Goal: Task Accomplishment & Management: Use online tool/utility

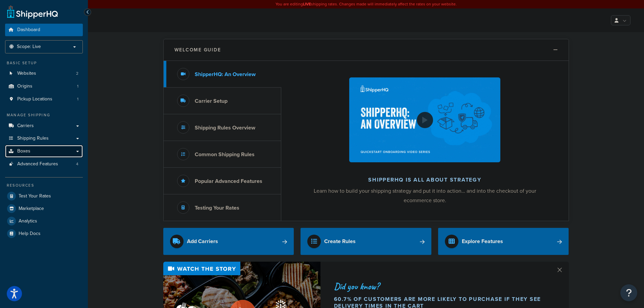
click at [40, 153] on link "Boxes" at bounding box center [44, 151] width 78 height 13
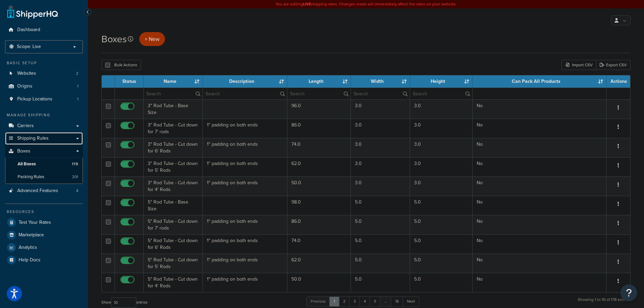
click at [31, 139] on span "Shipping Rules" at bounding box center [32, 139] width 31 height 6
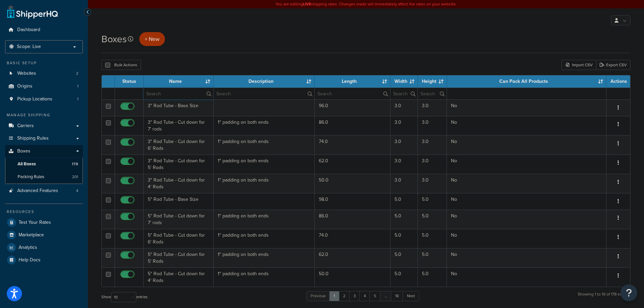
click at [191, 96] on input "text" at bounding box center [179, 93] width 70 height 11
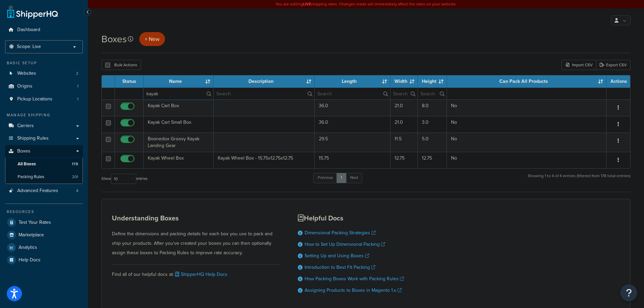
drag, startPoint x: 164, startPoint y: 92, endPoint x: 122, endPoint y: 81, distance: 43.5
click at [122, 82] on table "Status Name Description Length Width Height Can Pack All Products Actions kayak…" at bounding box center [365, 122] width 529 height 94
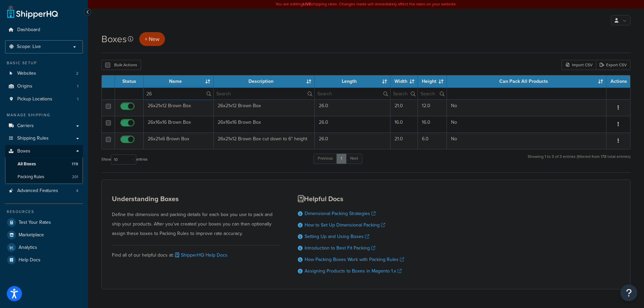
drag, startPoint x: 170, startPoint y: 93, endPoint x: 132, endPoint y: 94, distance: 38.9
click at [132, 94] on tr "26" at bounding box center [366, 94] width 528 height 12
type input "36"
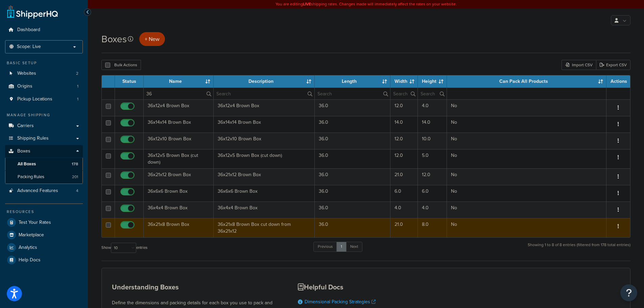
click at [165, 227] on td "36x21x8 Brown Box" at bounding box center [179, 227] width 70 height 19
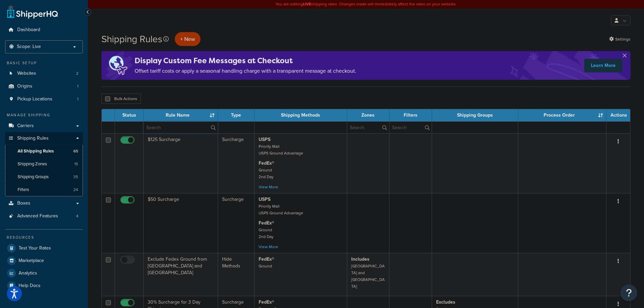
click at [173, 128] on input "text" at bounding box center [181, 127] width 74 height 11
type input "k"
type input "trax"
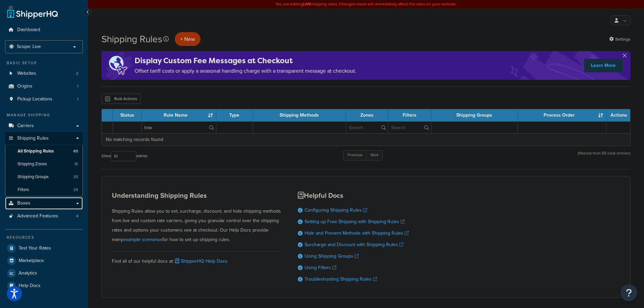
drag, startPoint x: 47, startPoint y: 203, endPoint x: 47, endPoint y: 207, distance: 4.4
click at [48, 203] on link "Boxes" at bounding box center [44, 203] width 78 height 13
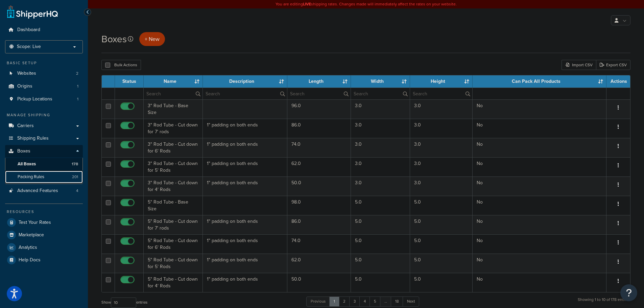
click at [44, 174] on span "Packing Rules" at bounding box center [31, 177] width 27 height 6
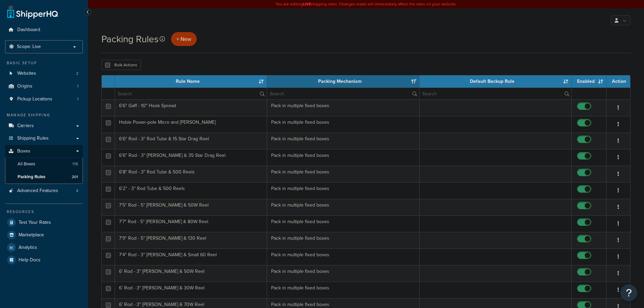
select select "15"
click at [171, 96] on input "text" at bounding box center [191, 93] width 152 height 11
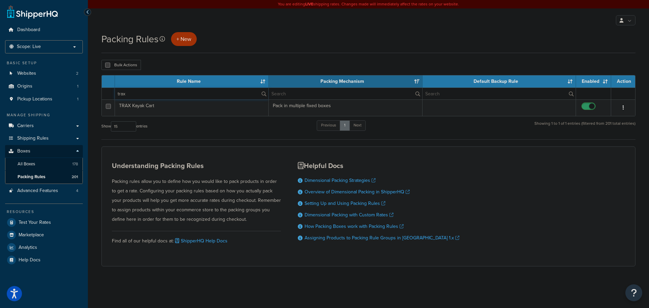
type input "trax"
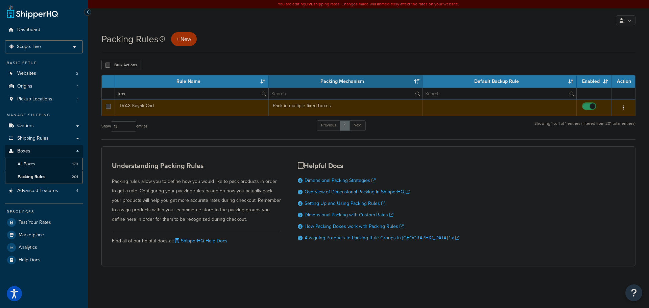
click at [186, 108] on td "TRAX Kayak Cart" at bounding box center [192, 107] width 154 height 17
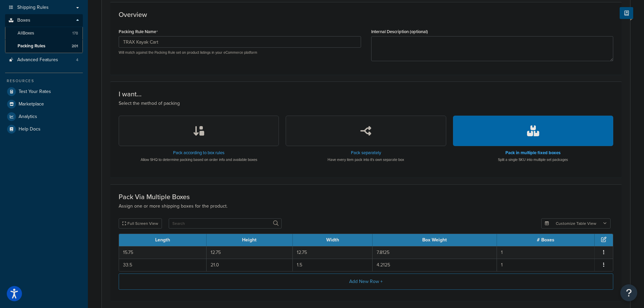
scroll to position [169, 0]
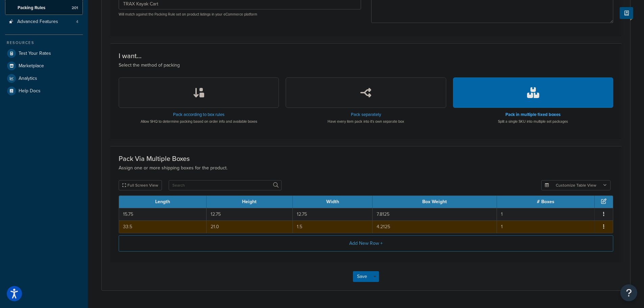
click at [147, 230] on td "33.5" at bounding box center [163, 226] width 88 height 13
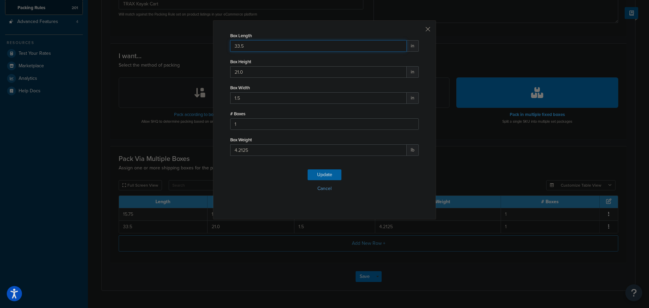
drag, startPoint x: 238, startPoint y: 49, endPoint x: 209, endPoint y: 46, distance: 28.9
click at [210, 48] on div "Box Length 33.5 in Box Height 21.0 in Box Width 1.5 in # Boxes 1 Box Weight 4.2…" at bounding box center [324, 154] width 649 height 308
type input "36"
type input "8"
click at [322, 176] on button "Update" at bounding box center [325, 174] width 34 height 11
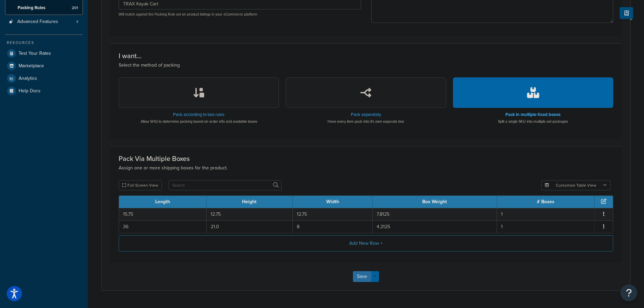
click at [360, 279] on button "Save" at bounding box center [362, 276] width 18 height 11
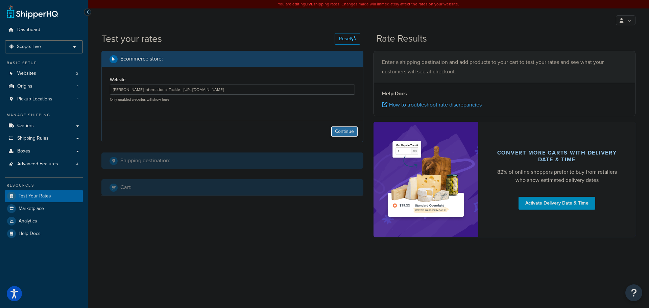
click at [348, 131] on button "Continue" at bounding box center [344, 131] width 27 height 11
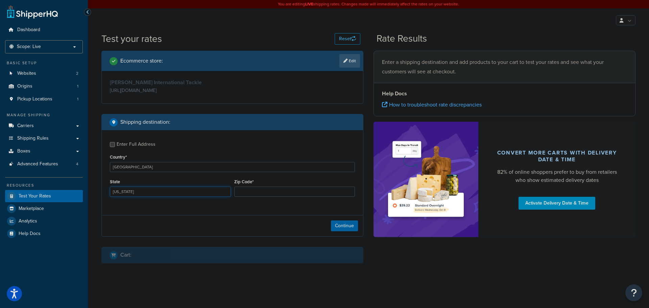
click at [166, 196] on select "[US_STATE] [US_STATE] [US_STATE] [US_STATE] [US_STATE] Armed Forces Americas Ar…" at bounding box center [170, 192] width 121 height 10
select select "FL"
click at [110, 187] on select "[US_STATE] [US_STATE] [US_STATE] [US_STATE] [US_STATE] Armed Forces Americas Ar…" at bounding box center [170, 192] width 121 height 10
click at [241, 190] on input "Zip Code*" at bounding box center [294, 192] width 121 height 10
type input "33101"
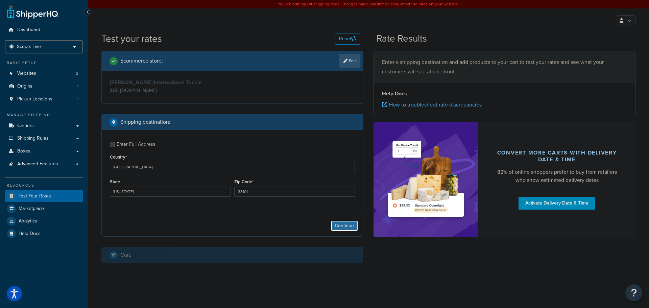
click at [340, 225] on button "Continue" at bounding box center [344, 225] width 27 height 11
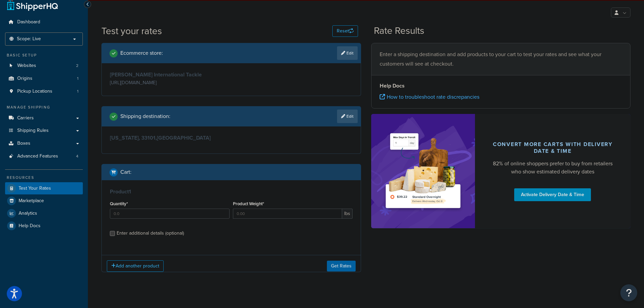
scroll to position [16, 0]
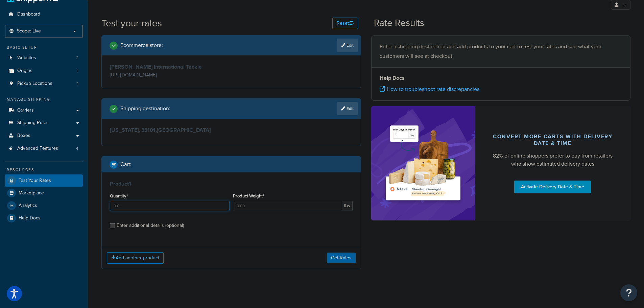
drag, startPoint x: 124, startPoint y: 207, endPoint x: 106, endPoint y: 208, distance: 18.0
click at [106, 208] on div "Product 1 Quantity* Product Weight* lbs Enter additional details (optional)" at bounding box center [231, 206] width 259 height 69
type input "1"
click at [265, 207] on input "Product Weight*" at bounding box center [287, 206] width 109 height 10
type input "12.5"
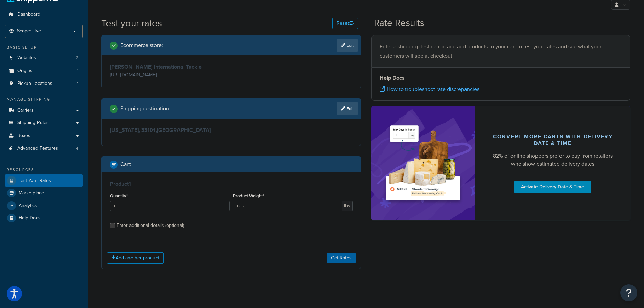
click at [154, 226] on div "Enter additional details (optional)" at bounding box center [150, 225] width 67 height 9
click at [115, 226] on input "Enter additional details (optional)" at bounding box center [112, 225] width 5 height 5
checkbox input "true"
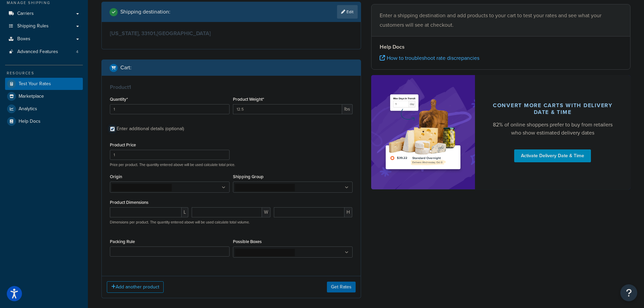
scroll to position [147, 0]
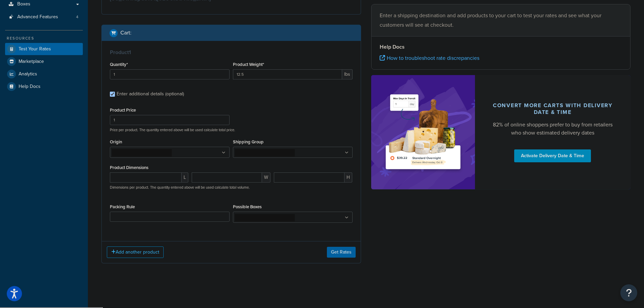
click at [222, 155] on icon at bounding box center [224, 153] width 4 height 4
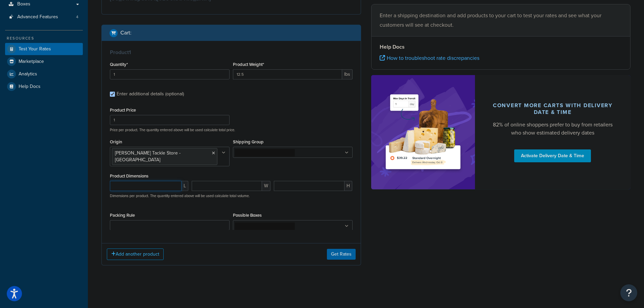
click at [159, 183] on input "number" at bounding box center [146, 186] width 72 height 10
type input "15.75"
type input "12.75"
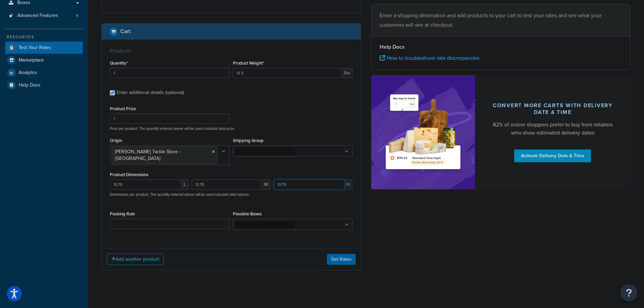
scroll to position [149, 0]
type input "12.75"
click at [130, 218] on select "10' Rod - 5" Rod Tube - 2pc & BG5000 Spinning Reel 2'8" Rod - 3" Rod Tube & Tan…" at bounding box center [170, 223] width 120 height 10
select select "86957"
click at [110, 218] on select "10' Rod - 5" Rod Tube - 2pc & BG5000 Spinning Reel 2'8" Rod - 3" Rod Tube & Tan…" at bounding box center [170, 223] width 120 height 10
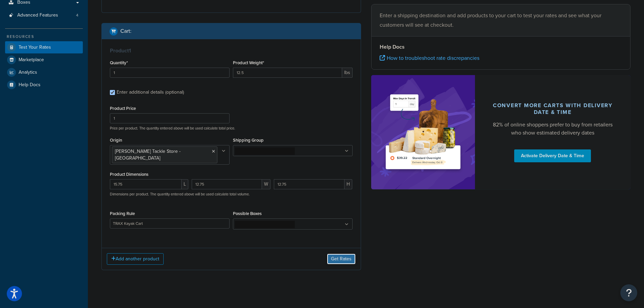
click at [349, 254] on button "Get Rates" at bounding box center [341, 259] width 29 height 11
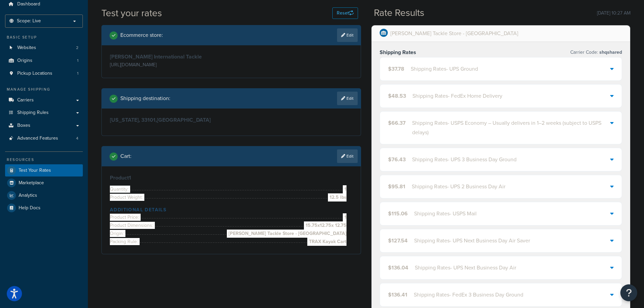
scroll to position [14, 0]
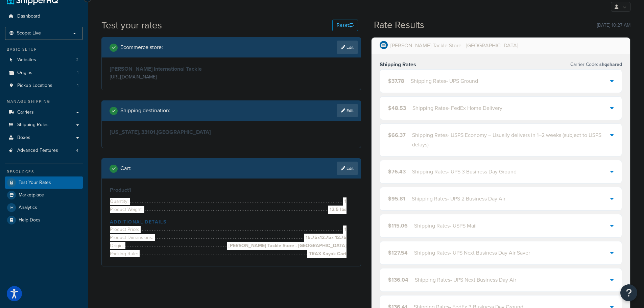
click at [402, 75] on div "$37.78 Shipping Rates - UPS Ground" at bounding box center [501, 81] width 242 height 23
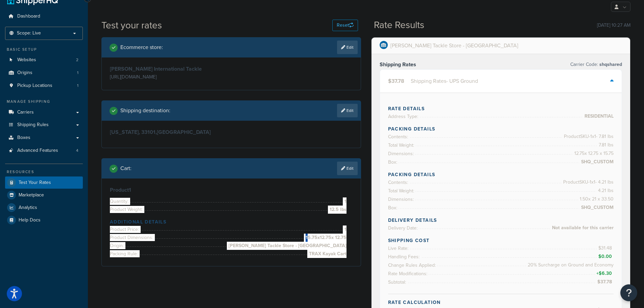
drag, startPoint x: 296, startPoint y: 235, endPoint x: 305, endPoint y: 236, distance: 9.8
click at [305, 236] on li "Product Dimensions: 15.75 x 12.75 x 12.75" at bounding box center [228, 238] width 237 height 8
drag, startPoint x: 302, startPoint y: 237, endPoint x: 346, endPoint y: 236, distance: 44.3
click at [346, 236] on li "Product Dimensions: 15.75 x 12.75 x 12.75" at bounding box center [228, 238] width 237 height 8
click at [264, 220] on h4 "Additional Details" at bounding box center [231, 221] width 243 height 7
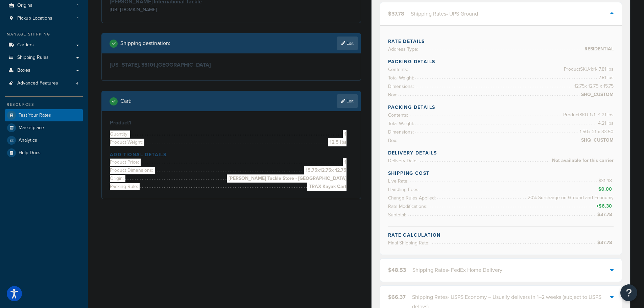
scroll to position [81, 0]
click at [352, 101] on link "Edit" at bounding box center [347, 101] width 21 height 14
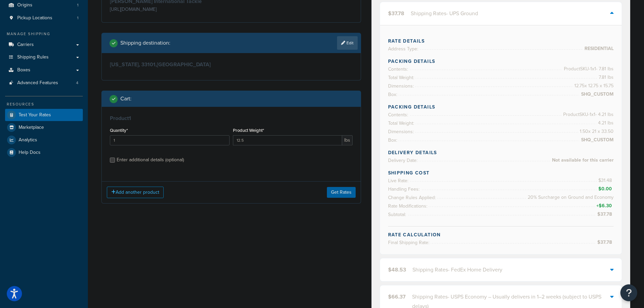
click at [147, 161] on div "Enter additional details (optional)" at bounding box center [150, 159] width 67 height 9
click at [115, 161] on input "Enter additional details (optional)" at bounding box center [112, 160] width 5 height 5
checkbox input "true"
select select "86957"
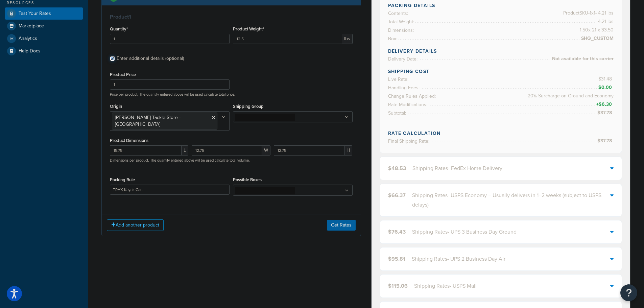
scroll to position [216, 0]
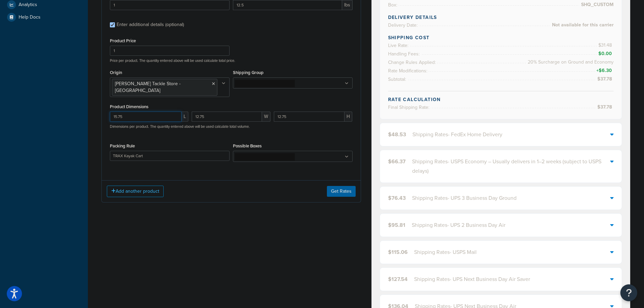
click at [150, 112] on input "15.75" at bounding box center [146, 117] width 72 height 10
type input "15.74"
click at [340, 186] on button "Get Rates" at bounding box center [341, 191] width 29 height 11
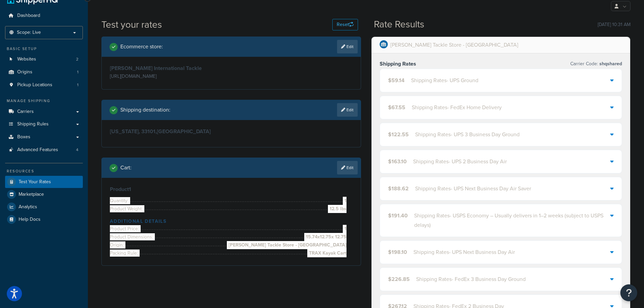
scroll to position [14, 0]
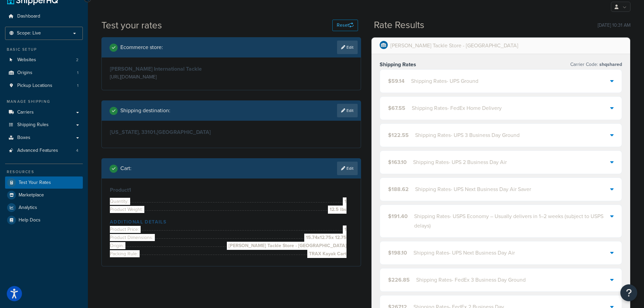
click at [414, 85] on div "Shipping Rates - UPS Ground" at bounding box center [444, 80] width 67 height 9
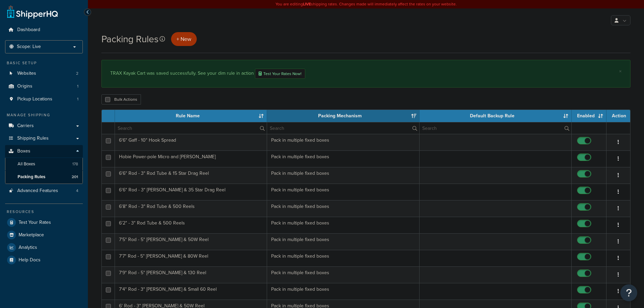
select select "15"
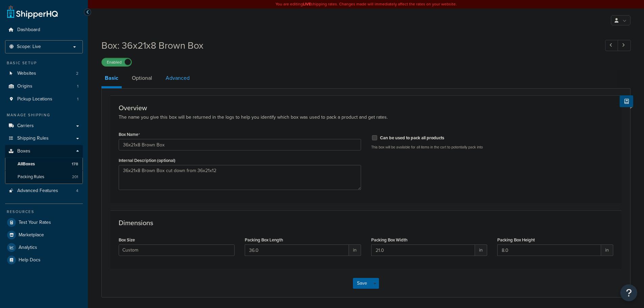
click at [178, 75] on link "Advanced" at bounding box center [177, 78] width 31 height 16
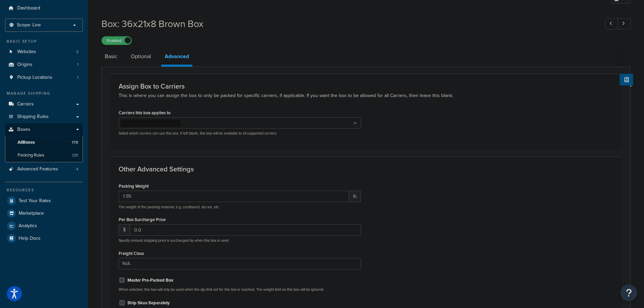
scroll to position [34, 0]
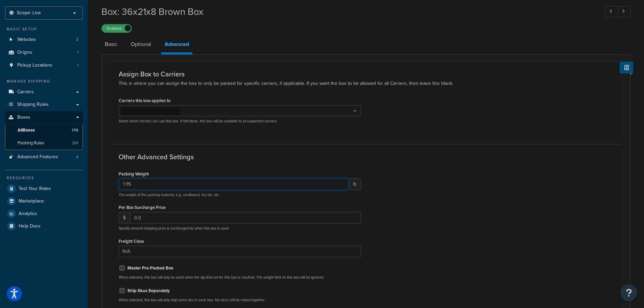
drag, startPoint x: 138, startPoint y: 186, endPoint x: 115, endPoint y: 188, distance: 23.1
click at [115, 188] on div "Packing Weight 1.95 lb The weight of the packing material, e.g. cardboard, dry …" at bounding box center [240, 238] width 253 height 139
type input "2.5"
click at [107, 185] on form "Assign Box to Carriers This is where you can assign the box to only be packed f…" at bounding box center [366, 203] width 528 height 282
click at [116, 46] on link "Basic" at bounding box center [110, 44] width 19 height 16
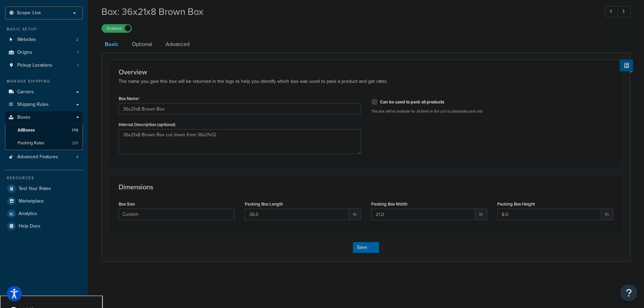
scroll to position [24, 0]
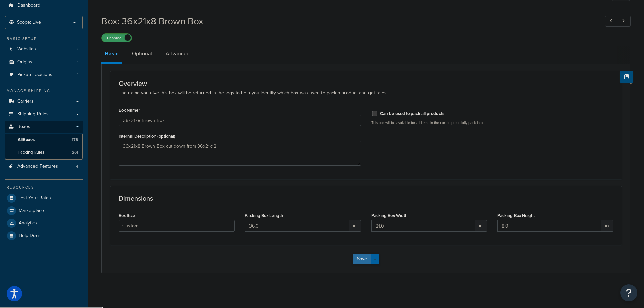
click at [364, 262] on button "Save" at bounding box center [362, 259] width 18 height 11
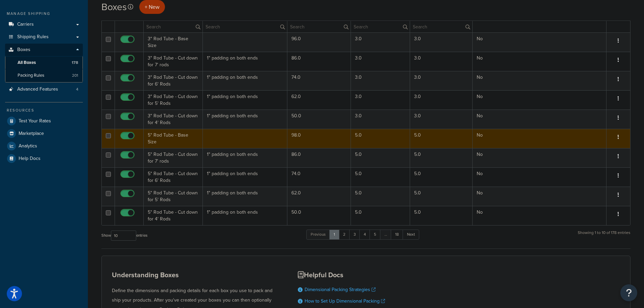
scroll to position [34, 0]
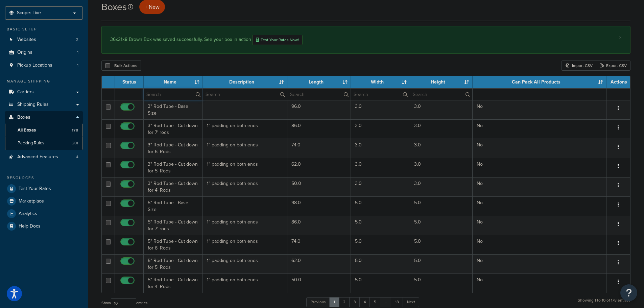
click at [183, 100] on input "text" at bounding box center [173, 94] width 59 height 11
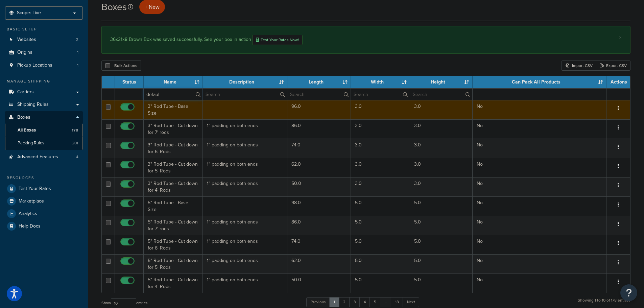
type input "defaul"
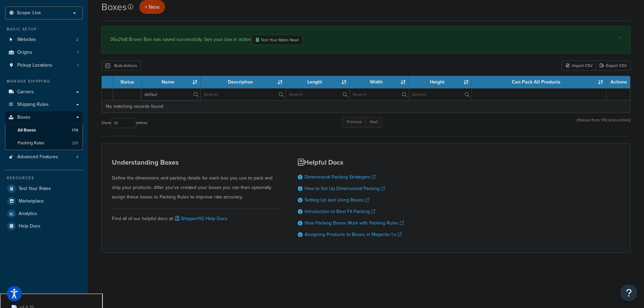
scroll to position [22, 0]
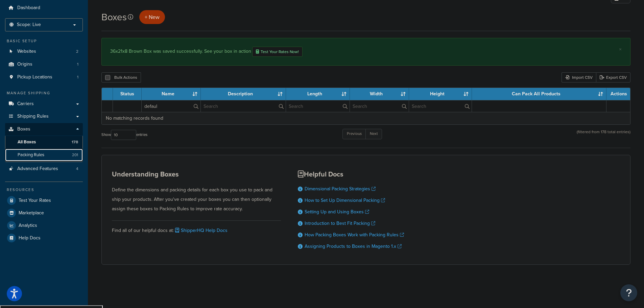
click at [50, 155] on link "Packing Rules 201" at bounding box center [44, 155] width 78 height 13
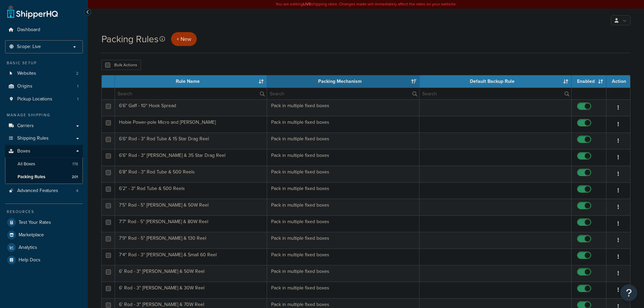
select select "15"
click at [161, 95] on input "text" at bounding box center [191, 93] width 152 height 11
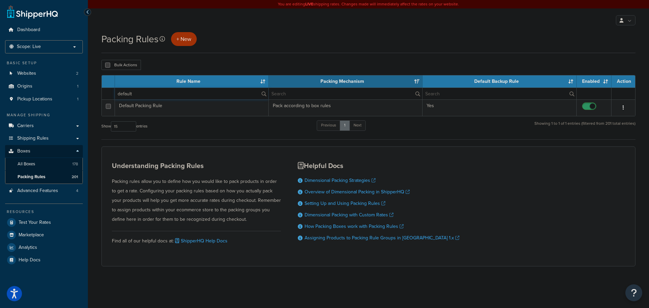
type input "default"
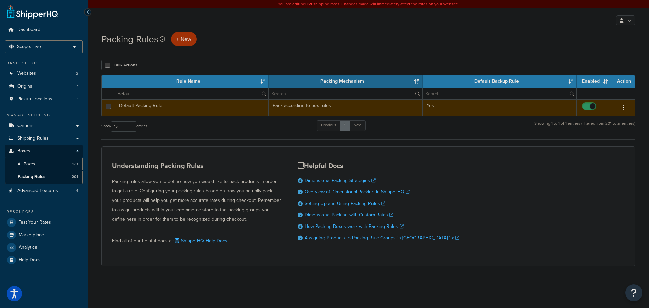
click at [177, 107] on td "Default Packing Rule" at bounding box center [192, 107] width 154 height 17
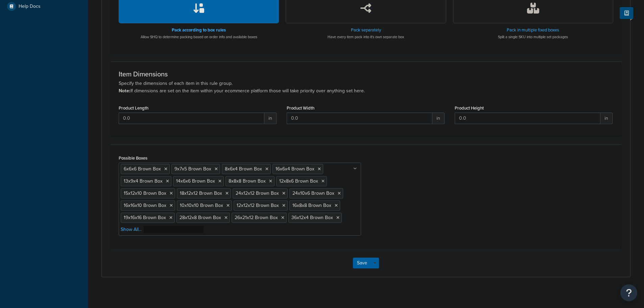
scroll to position [258, 0]
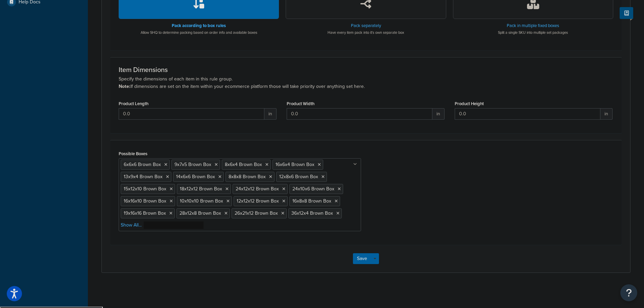
click at [123, 230] on li "Show All..." at bounding box center [131, 224] width 21 height 9
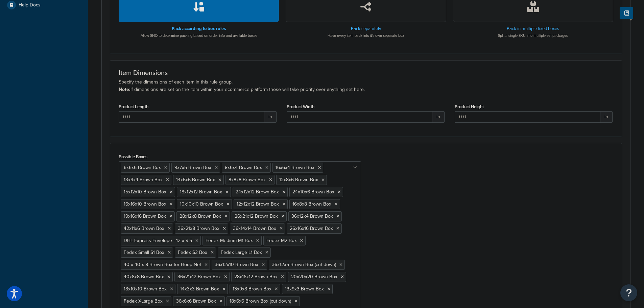
scroll to position [0, 0]
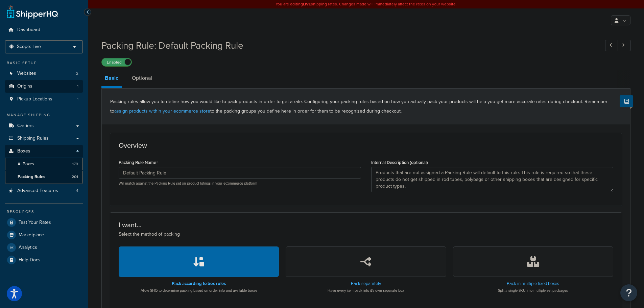
drag, startPoint x: 45, startPoint y: 193, endPoint x: 48, endPoint y: 82, distance: 111.6
click at [32, 161] on span "All Boxes" at bounding box center [26, 164] width 17 height 6
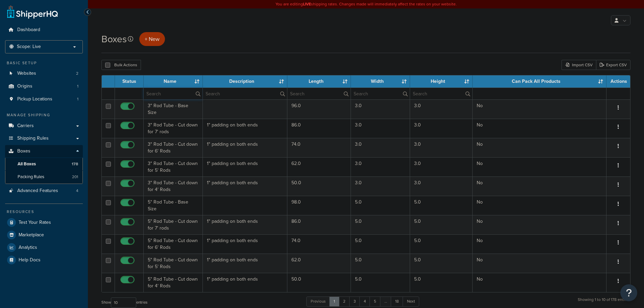
click at [165, 97] on input "text" at bounding box center [173, 93] width 59 height 11
type input "trax"
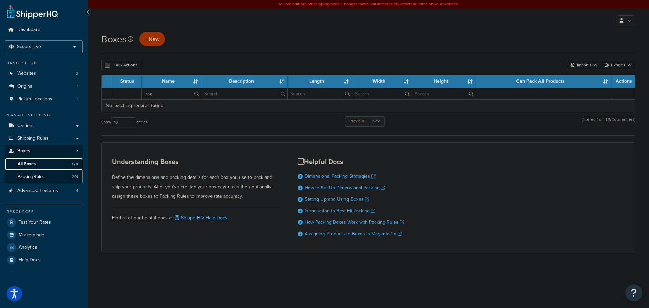
click at [40, 162] on link "All Boxes 178" at bounding box center [44, 164] width 78 height 13
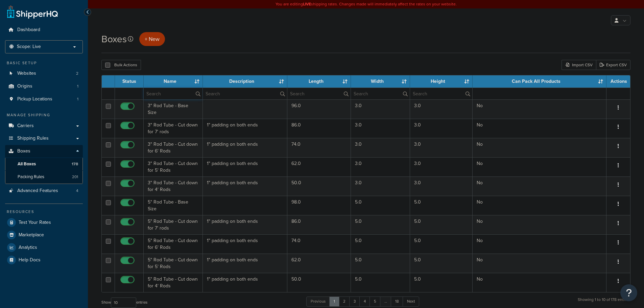
click at [170, 95] on input "text" at bounding box center [173, 93] width 59 height 11
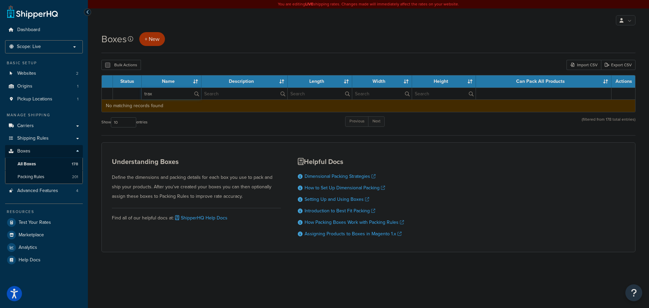
click at [176, 101] on td "No matching records found" at bounding box center [369, 105] width 534 height 13
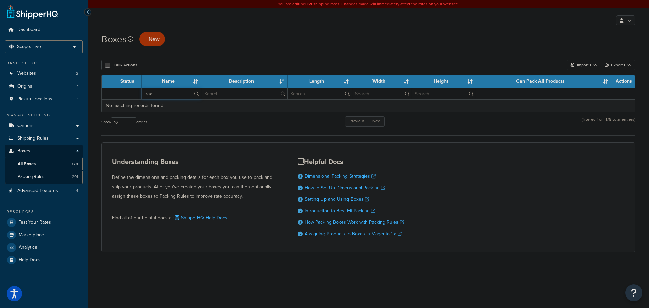
click at [176, 97] on input "trax" at bounding box center [172, 93] width 60 height 11
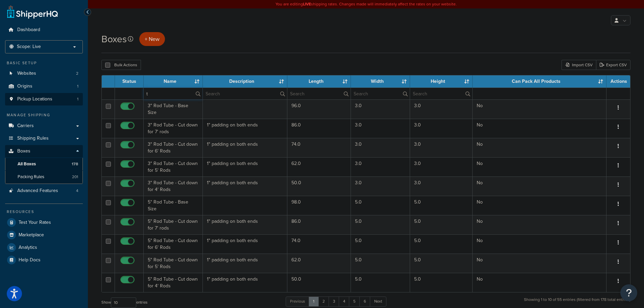
type input "t"
click at [44, 178] on span "Packing Rules" at bounding box center [31, 177] width 27 height 6
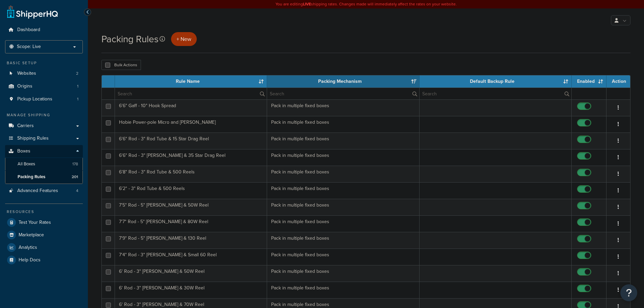
select select "15"
click at [149, 94] on input "text" at bounding box center [191, 93] width 152 height 11
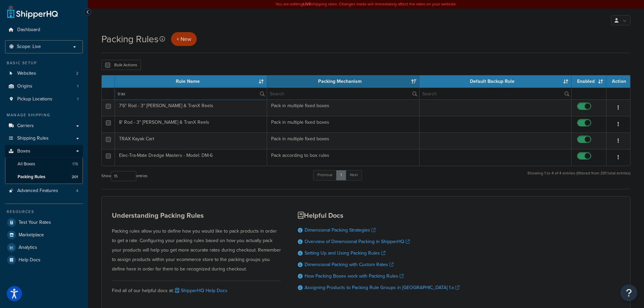
type input "trax"
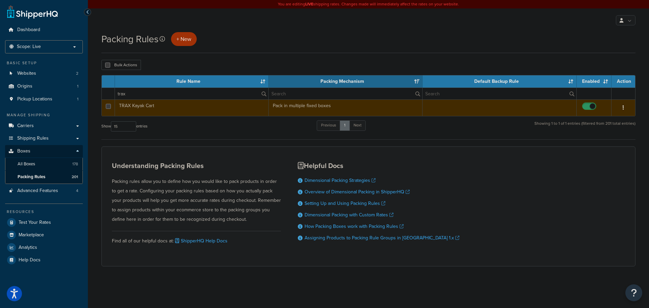
click at [215, 107] on td "TRAX Kayak Cart" at bounding box center [192, 107] width 154 height 17
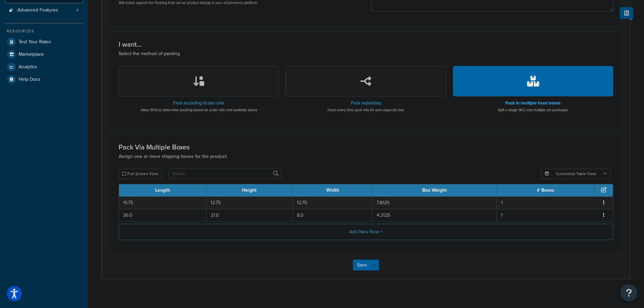
scroll to position [187, 0]
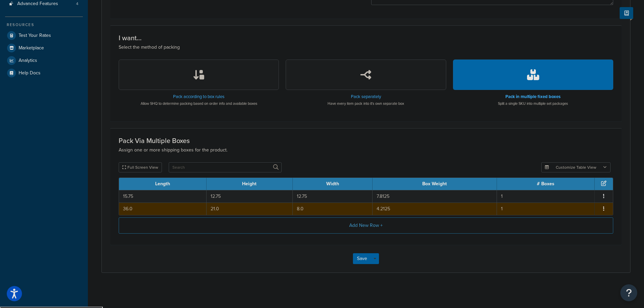
click at [432, 210] on td "4.2125" at bounding box center [435, 209] width 124 height 13
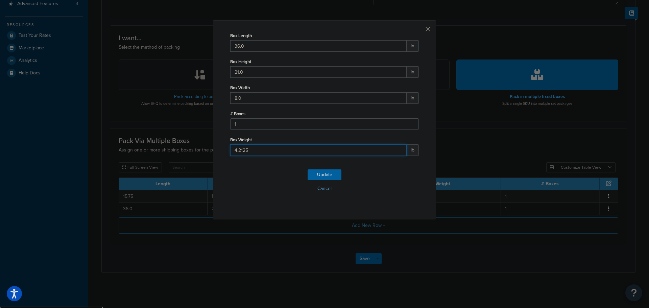
drag, startPoint x: 229, startPoint y: 153, endPoint x: 199, endPoint y: 176, distance: 37.3
click at [202, 155] on div "Box Length 36.0 in Box Height 21.0 in Box Width 8.0 in # Boxes 1 Box Weight 4.2…" at bounding box center [324, 154] width 649 height 308
type input "6.75"
click at [332, 173] on button "Update" at bounding box center [325, 174] width 34 height 11
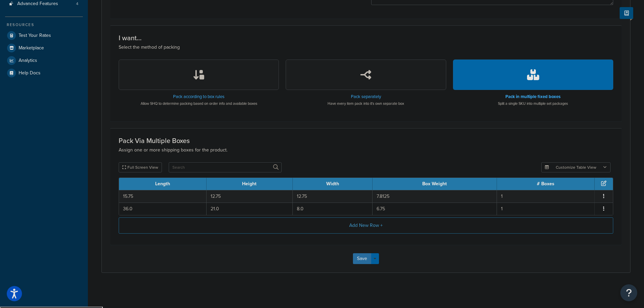
click at [360, 263] on button "Save" at bounding box center [362, 258] width 18 height 11
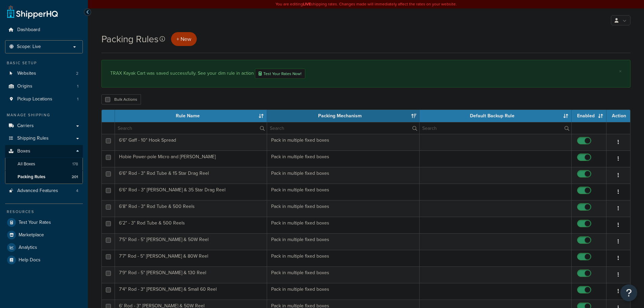
select select "15"
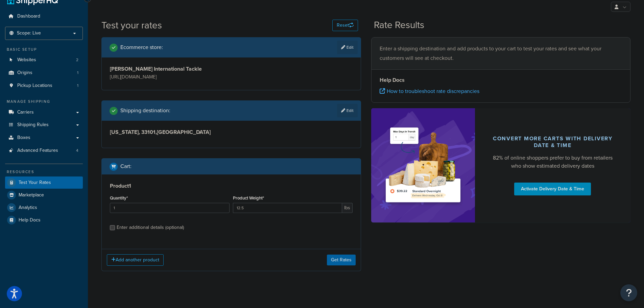
click at [143, 230] on div "Enter additional details (optional)" at bounding box center [150, 227] width 67 height 9
click at [115, 230] on input "Enter additional details (optional)" at bounding box center [112, 227] width 5 height 5
checkbox input "true"
select select "86957"
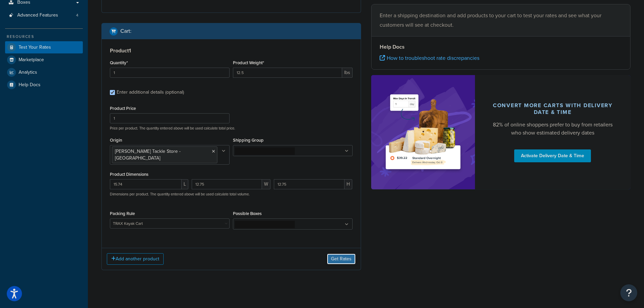
click at [334, 254] on button "Get Rates" at bounding box center [341, 259] width 29 height 11
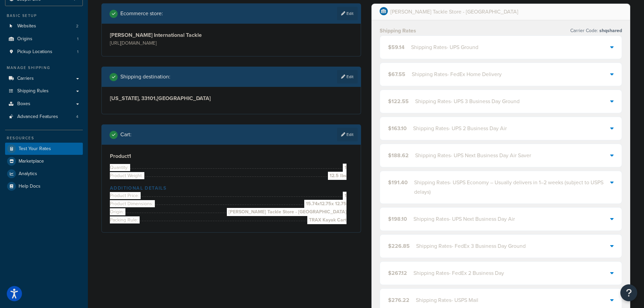
scroll to position [14, 0]
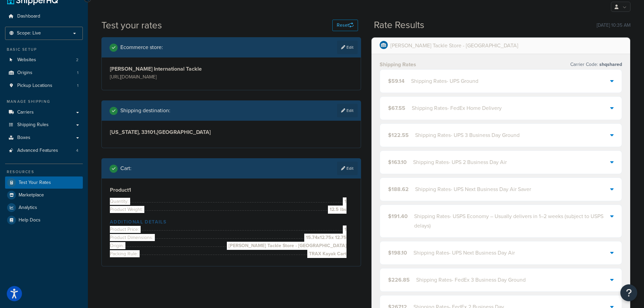
click at [436, 83] on div "Shipping Rates - UPS Ground" at bounding box center [444, 80] width 67 height 9
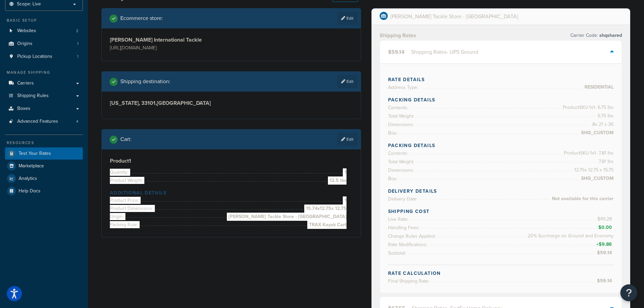
scroll to position [81, 0]
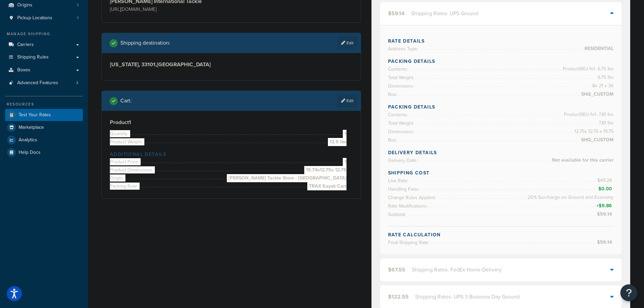
click at [352, 93] on div "Cart : Edit" at bounding box center [231, 101] width 260 height 20
click at [348, 102] on link "Edit" at bounding box center [347, 101] width 21 height 14
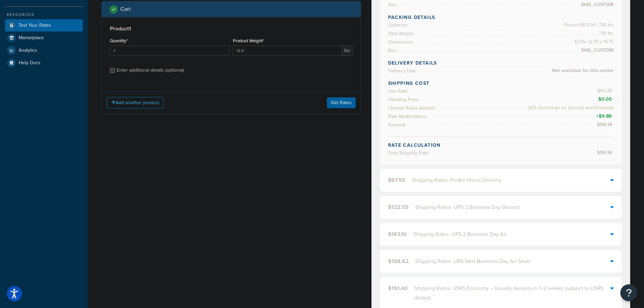
scroll to position [183, 0]
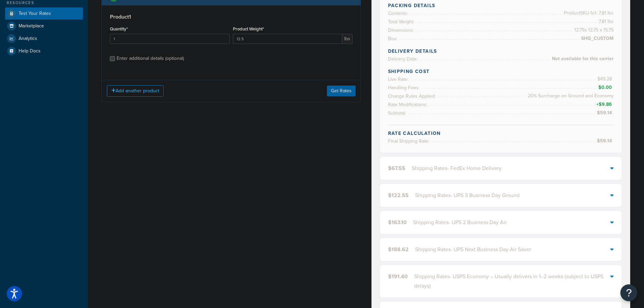
click at [129, 58] on div "Enter additional details (optional)" at bounding box center [150, 58] width 67 height 9
click at [115, 58] on input "Enter additional details (optional)" at bounding box center [112, 58] width 5 height 5
checkbox input "true"
select select "86957"
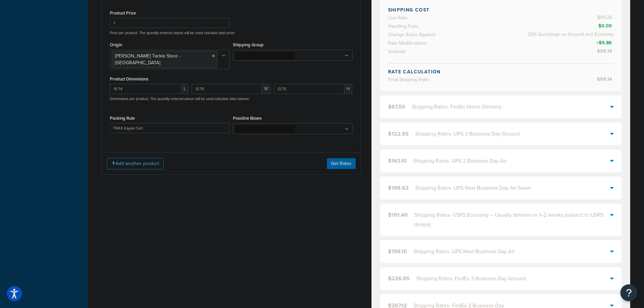
scroll to position [250, 0]
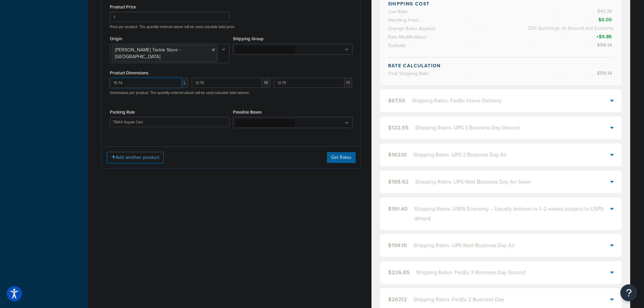
drag, startPoint x: 103, startPoint y: 75, endPoint x: 85, endPoint y: 75, distance: 18.6
click at [85, 75] on div "Dashboard Scope: Live Basic Setup Websites 2 Origins 1 Pickup Locations 1 Manag…" at bounding box center [322, 175] width 644 height 850
type input "25.25"
type input "20.5"
type input "2.5"
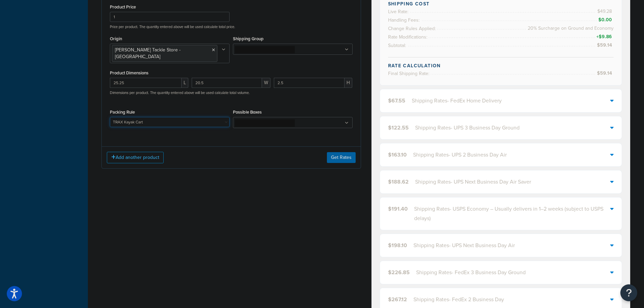
click at [160, 117] on select "10' Rod - 5" Rod Tube - 2pc & BG5000 Spinning Reel 2'8" Rod - 3" Rod Tube & Tan…" at bounding box center [170, 122] width 120 height 10
select select
click at [110, 117] on select "10' Rod - 5" Rod Tube - 2pc & BG5000 Spinning Reel 2'8" Rod - 3" Rod Tube & Tan…" at bounding box center [170, 122] width 120 height 10
click at [347, 152] on button "Get Rates" at bounding box center [341, 157] width 29 height 11
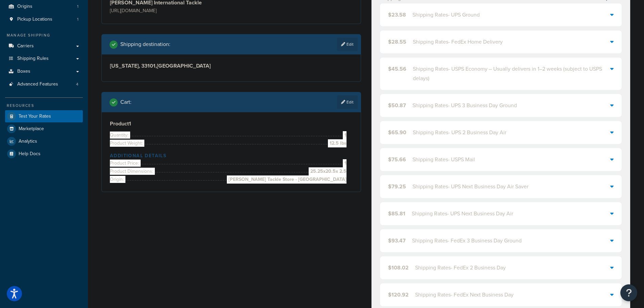
scroll to position [47, 0]
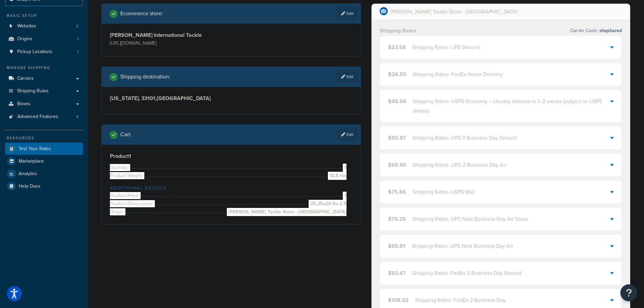
click at [445, 50] on div "Shipping Rates - UPS Ground" at bounding box center [445, 47] width 67 height 9
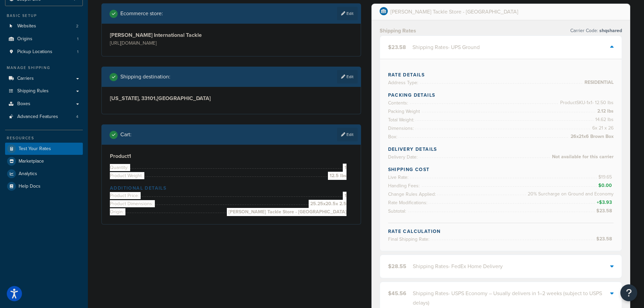
click at [446, 50] on div "Shipping Rates - UPS Ground" at bounding box center [445, 47] width 67 height 9
